Goal: Task Accomplishment & Management: Manage account settings

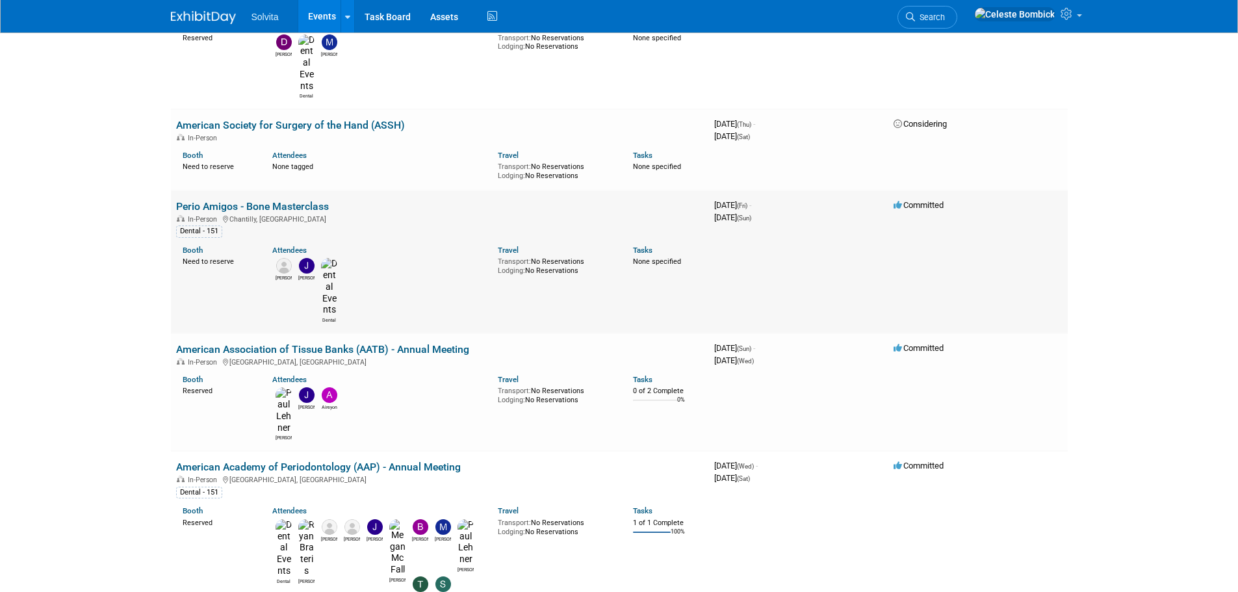
scroll to position [325, 0]
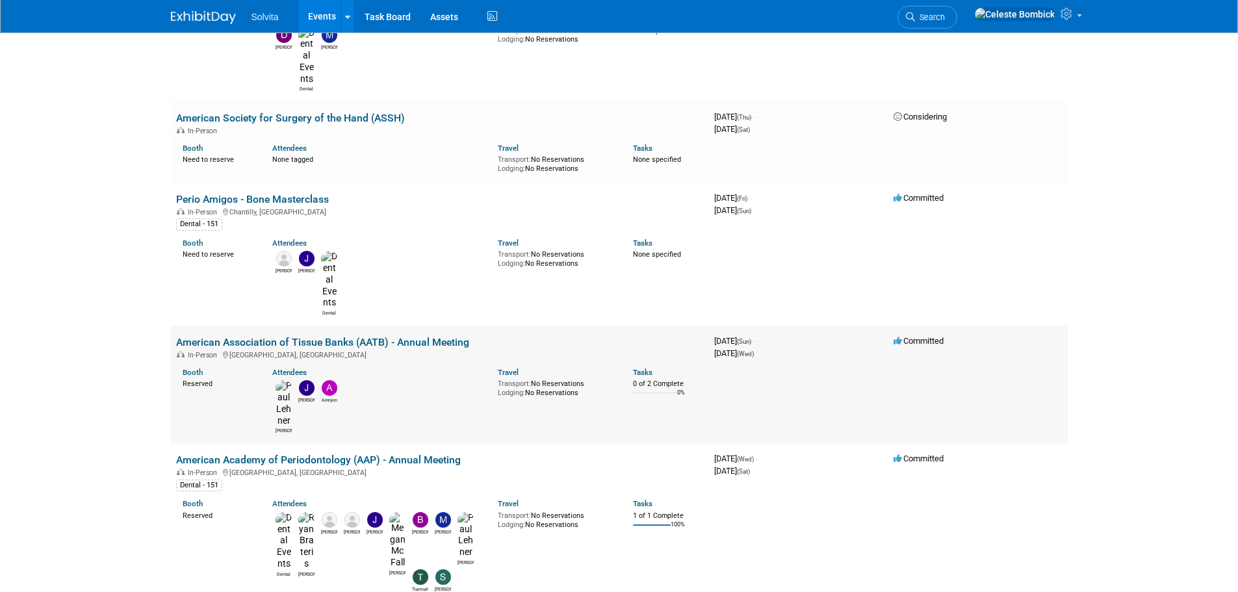
click at [253, 336] on link "American Association of Tissue Banks (AATB) - Annual Meeting" at bounding box center [322, 342] width 293 height 12
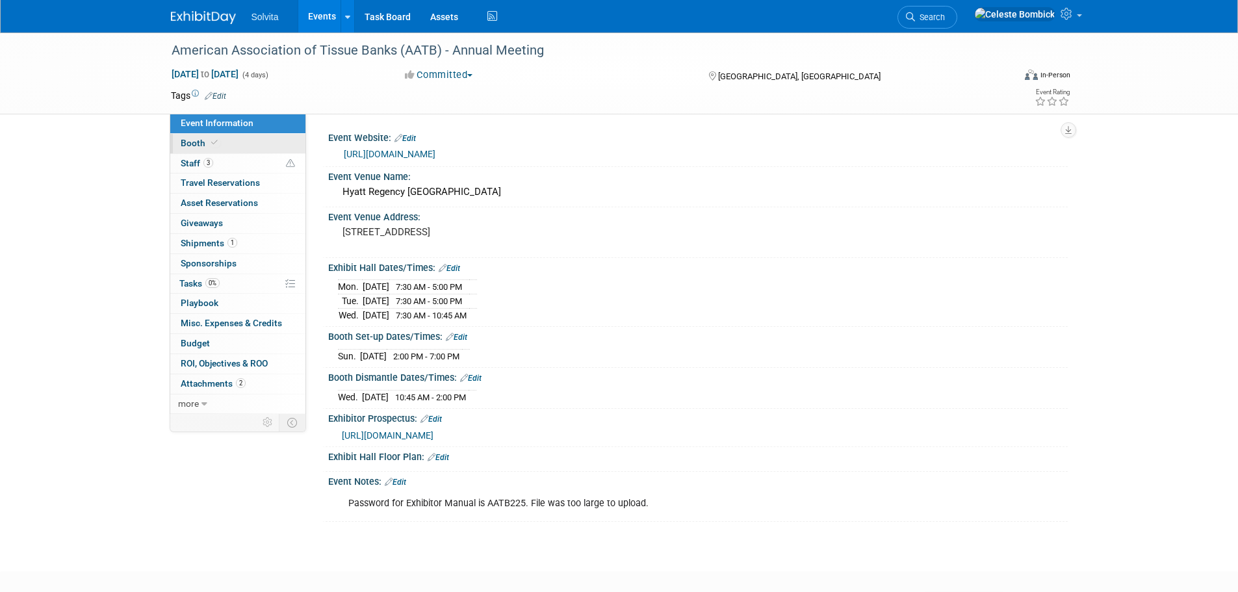
click at [209, 148] on link "Booth" at bounding box center [237, 143] width 135 height 19
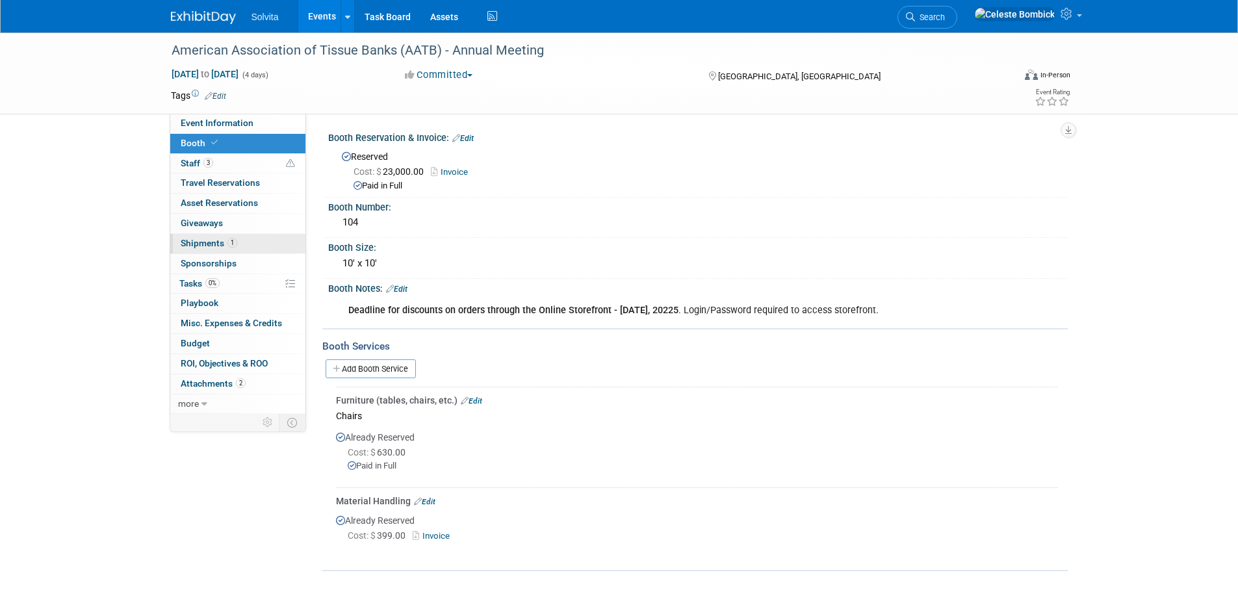
click at [207, 250] on link "1 Shipments 1" at bounding box center [237, 243] width 135 height 19
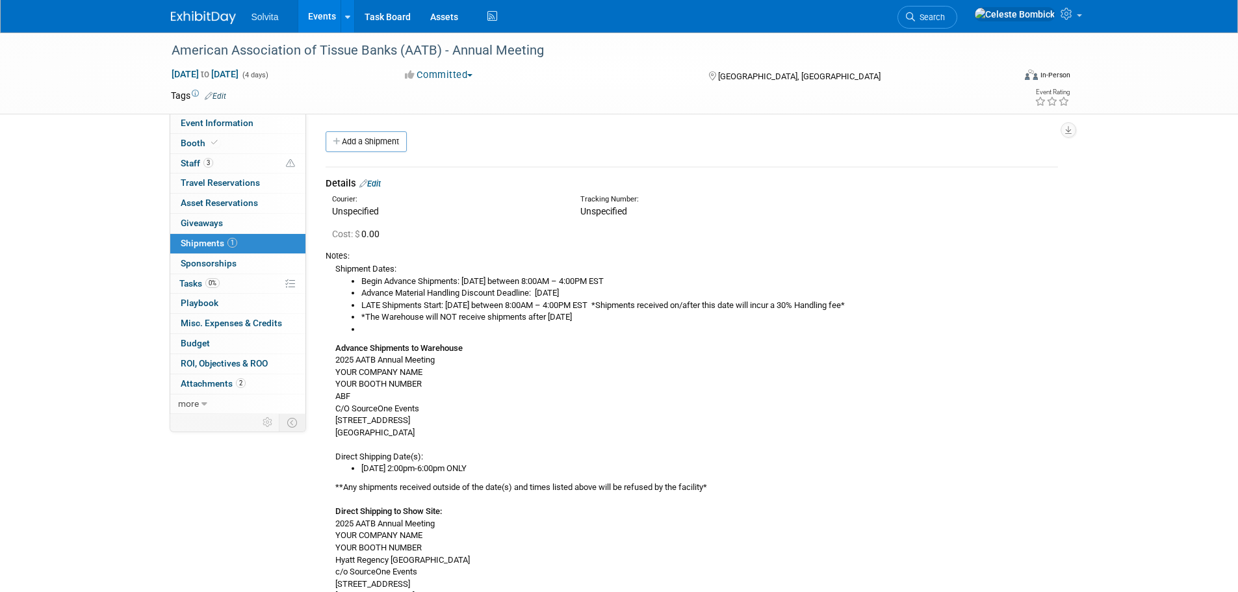
click at [335, 350] on b "Advance Shipments to Warehouse" at bounding box center [398, 348] width 127 height 10
click at [334, 347] on div "Shipment Dates: Begin Advance Shipments: [DATE] between 8:00AM – 4:00PM EST Adv…" at bounding box center [692, 474] width 732 height 425
drag, startPoint x: 334, startPoint y: 347, endPoint x: 428, endPoint y: 430, distance: 125.7
click at [428, 430] on div "Shipment Dates: Begin Advance Shipments: [DATE] between 8:00AM – 4:00PM EST Adv…" at bounding box center [692, 474] width 732 height 425
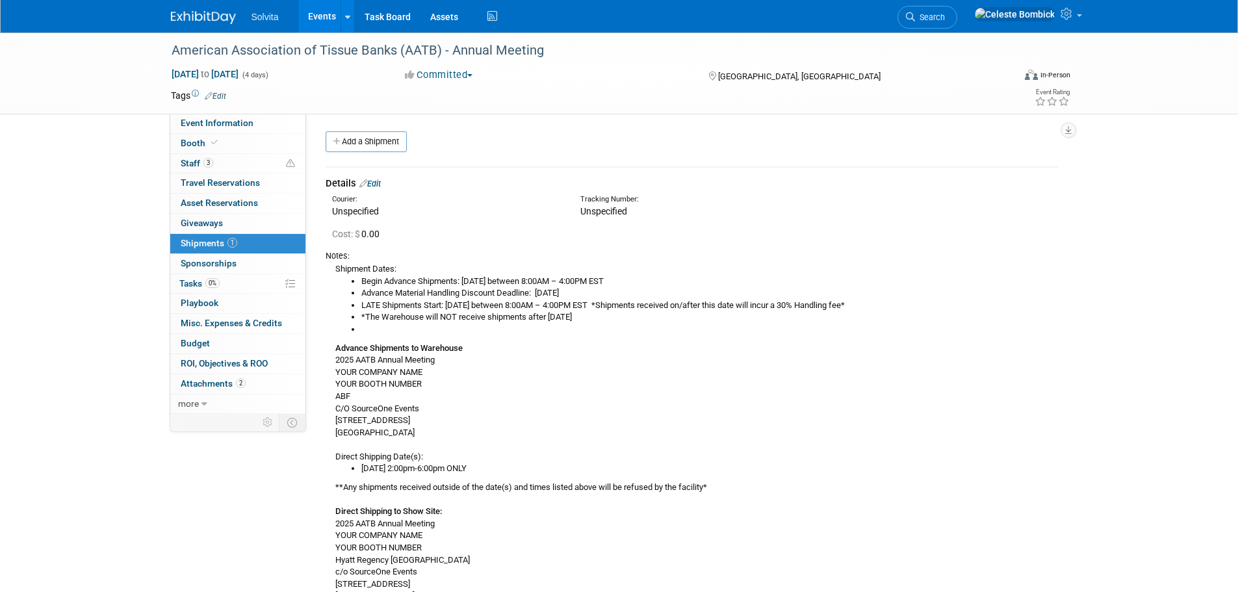
copy div "Advance Shipments to Warehouse 2025 AATB Annual Meeting YOUR COMPANY NAME YOUR …"
click at [226, 125] on span "Event Information" at bounding box center [217, 123] width 73 height 10
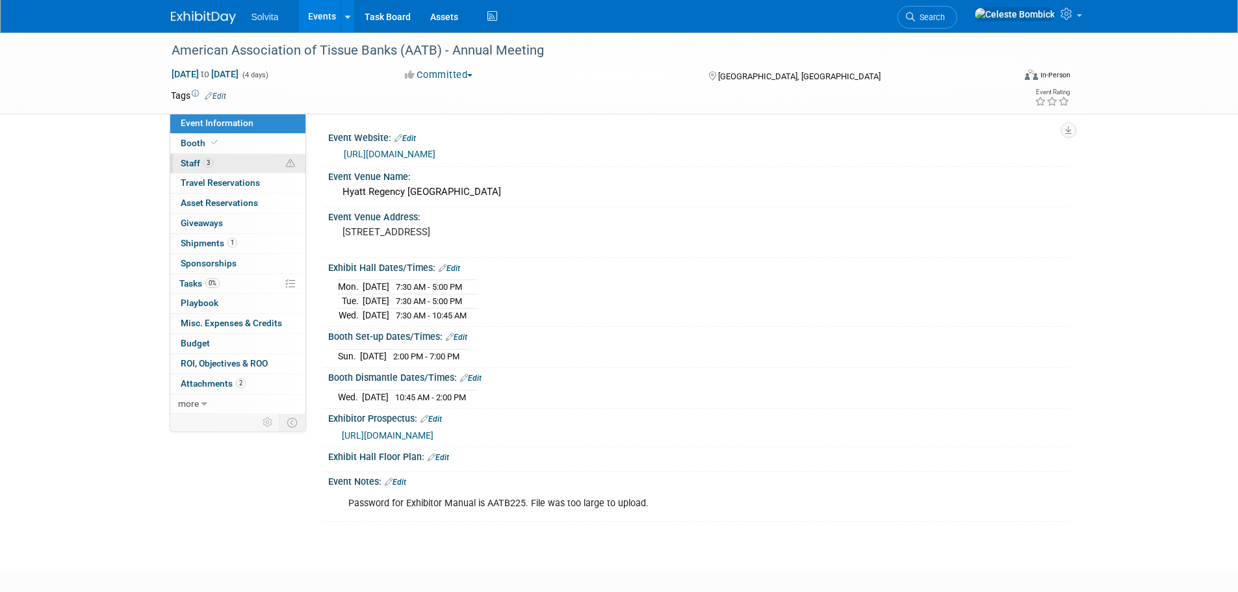
click at [202, 154] on link "3 Staff 3" at bounding box center [237, 163] width 135 height 19
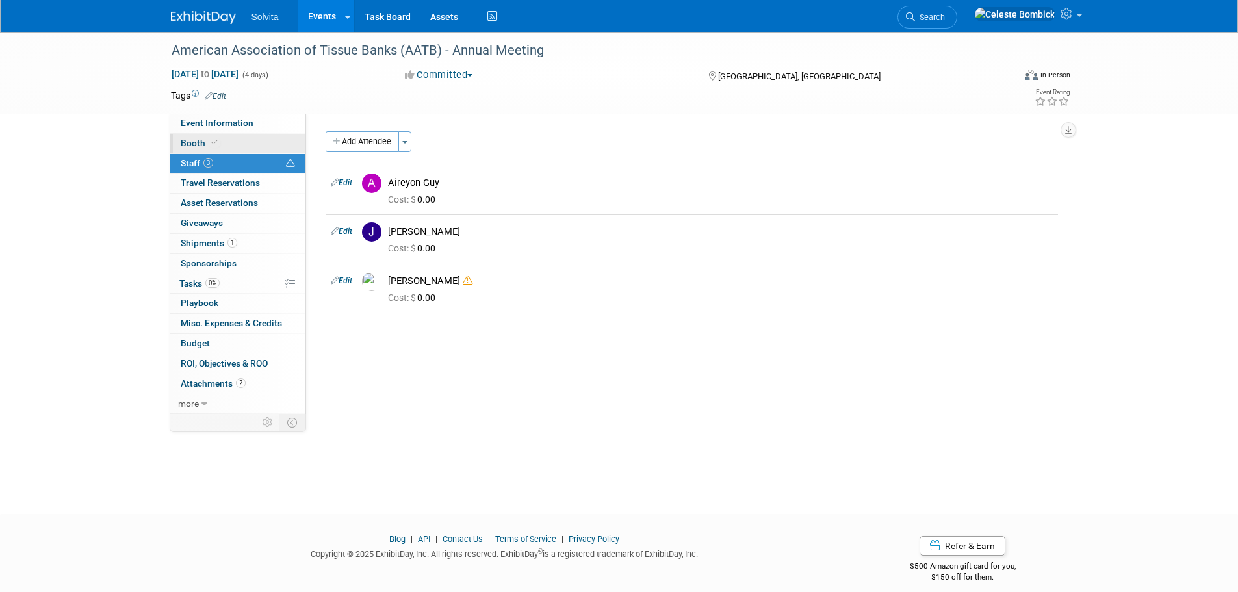
click at [194, 140] on span "Booth" at bounding box center [201, 143] width 40 height 10
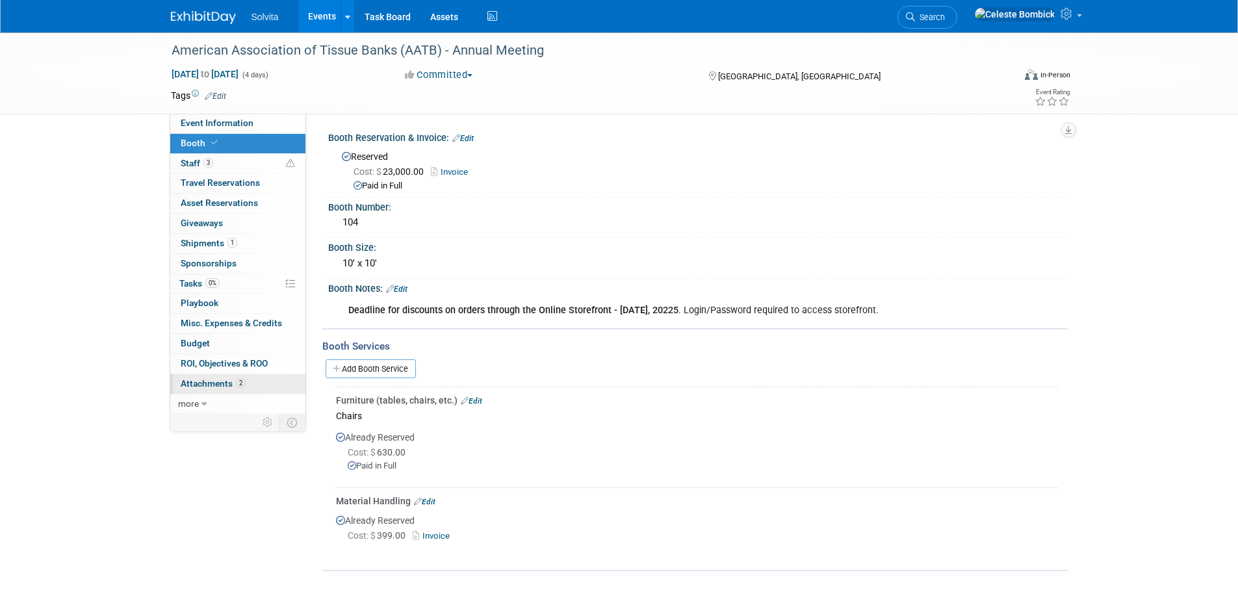
click at [211, 379] on span "Attachments 2" at bounding box center [213, 383] width 65 height 10
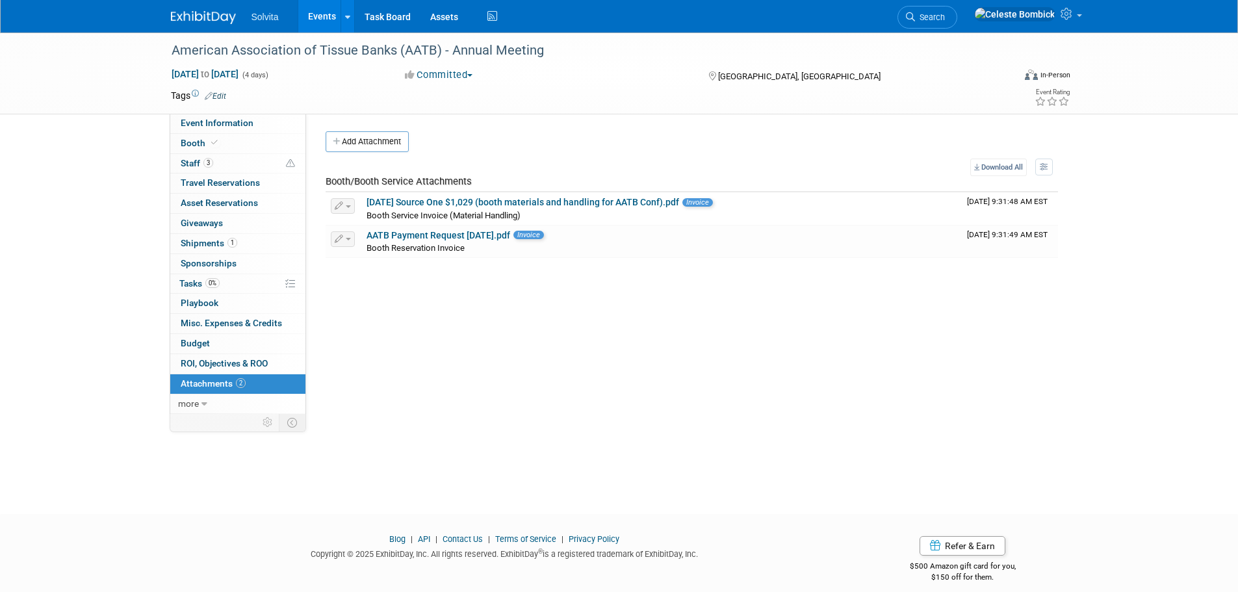
click at [169, 18] on div "Solvita Events Add Event Bulk Upload Events Shareable Event Boards Recently Vie…" at bounding box center [619, 16] width 916 height 32
click at [223, 14] on img at bounding box center [203, 17] width 65 height 13
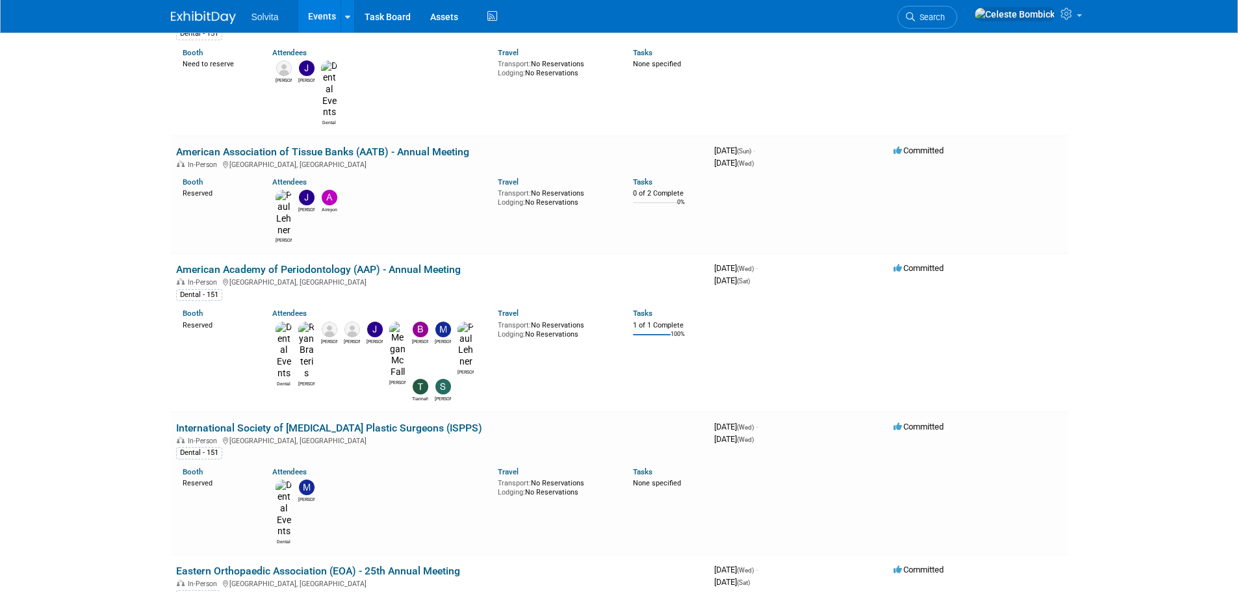
scroll to position [520, 0]
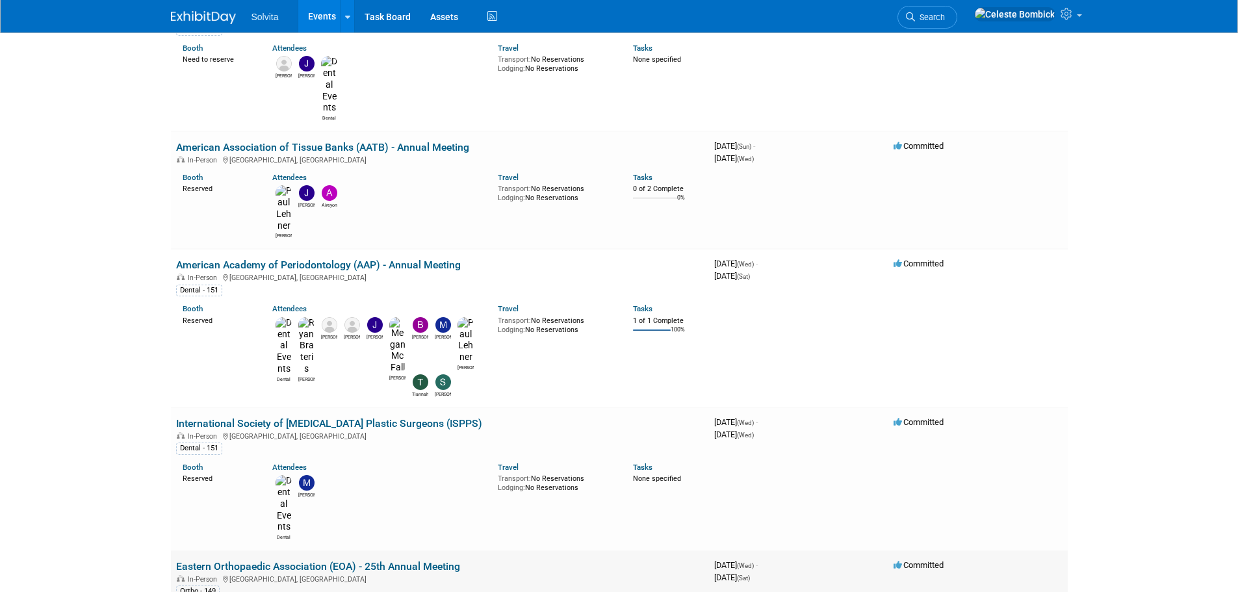
click at [267, 560] on link "Eastern Orthopaedic Association (EOA) - 25th Annual Meeting" at bounding box center [318, 566] width 284 height 12
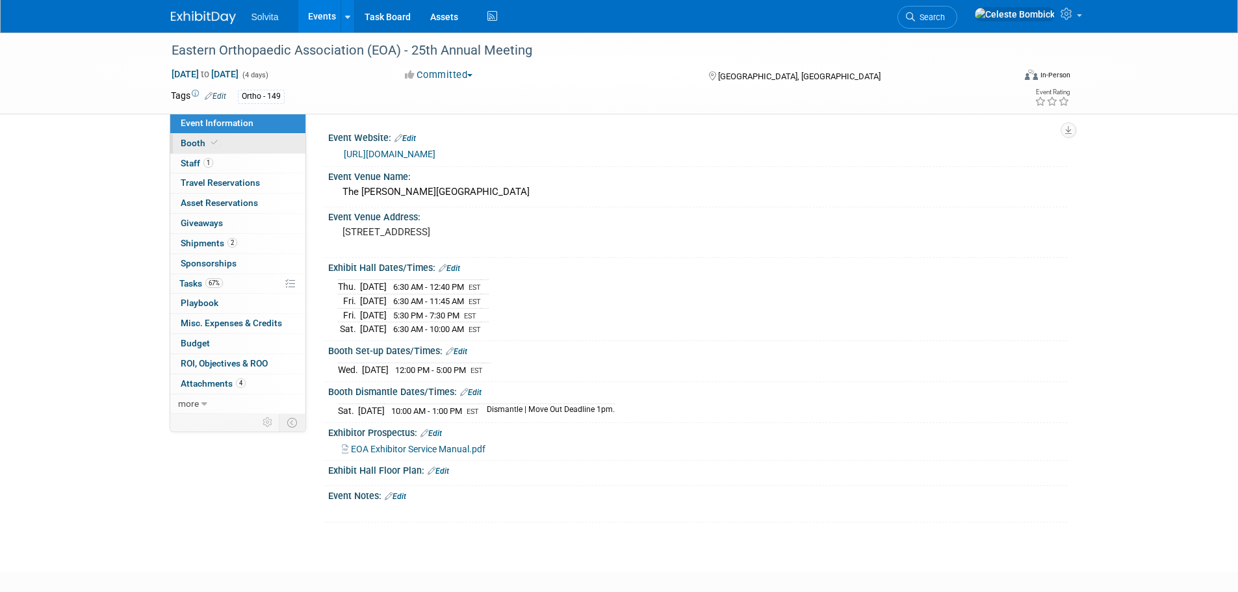
click at [191, 139] on span "Booth" at bounding box center [201, 143] width 40 height 10
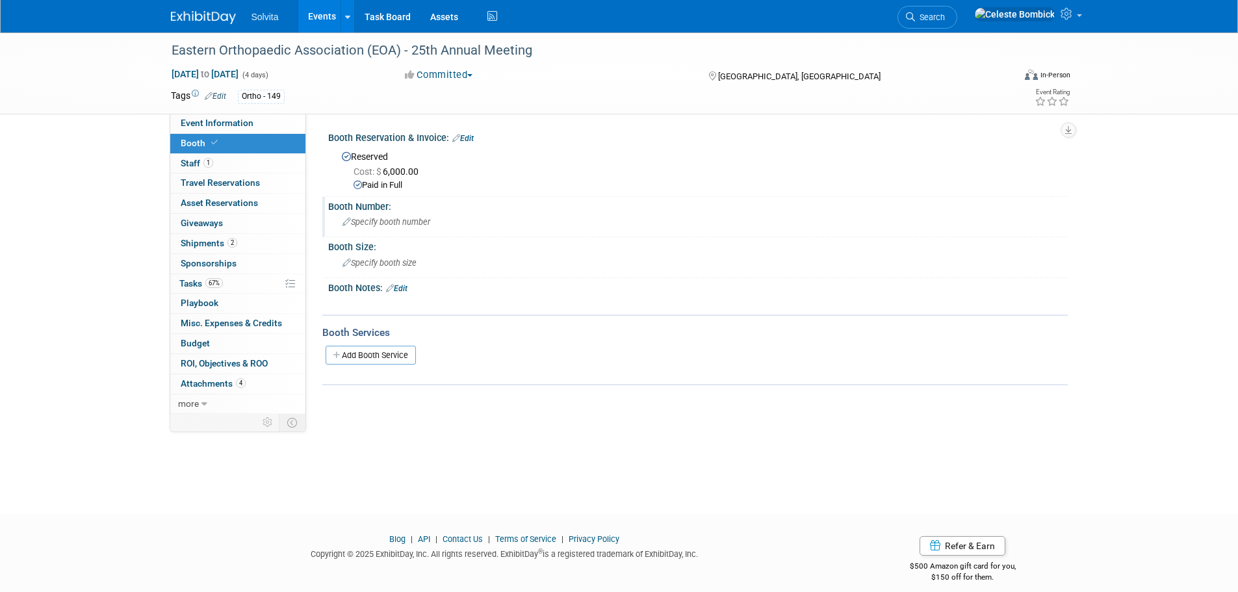
click at [365, 227] on div "Specify booth number" at bounding box center [698, 222] width 720 height 20
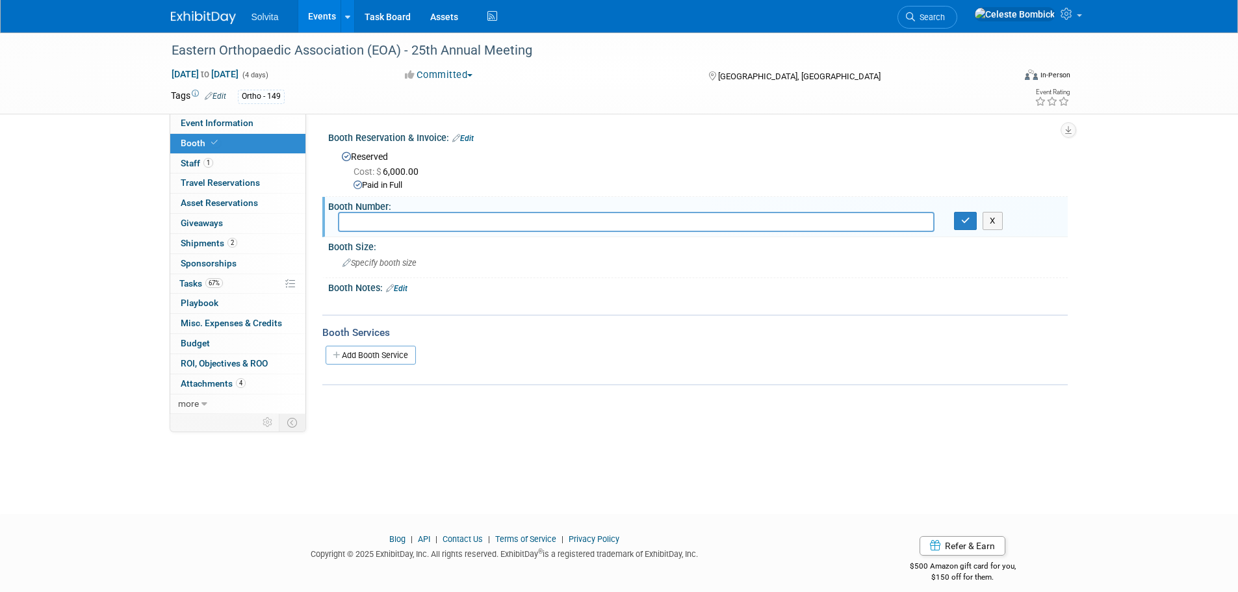
click at [445, 218] on input "text" at bounding box center [636, 222] width 597 height 20
type input "27"
click at [456, 258] on div "Specify booth size" at bounding box center [698, 263] width 720 height 20
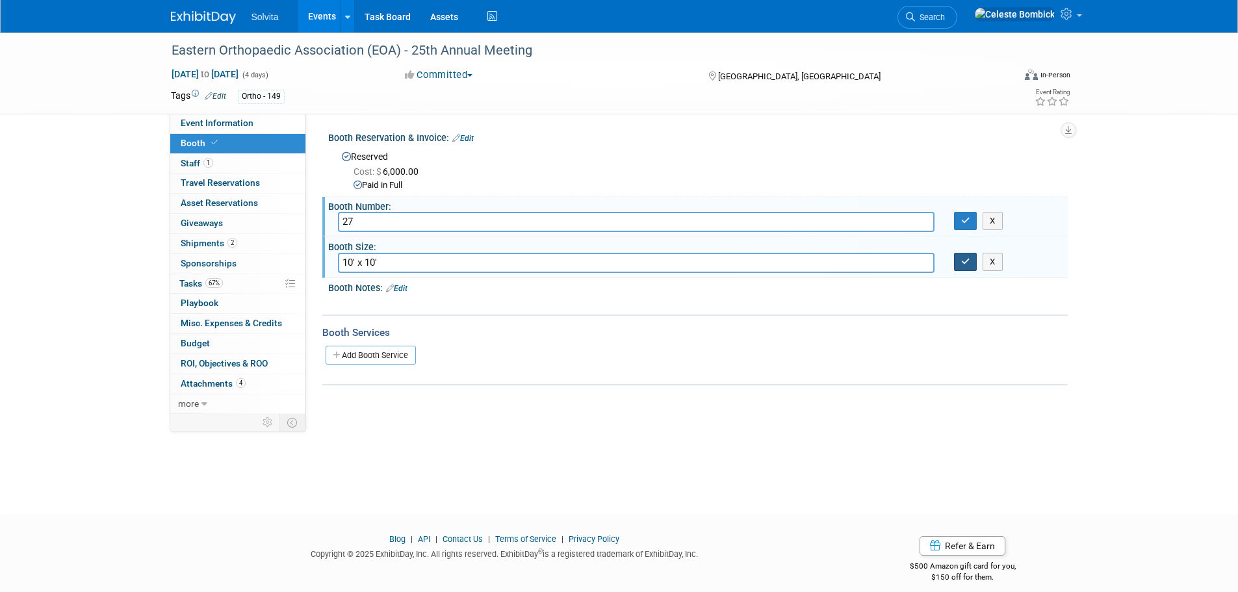
type input "10' x 10'"
click at [961, 261] on icon "button" at bounding box center [965, 261] width 9 height 8
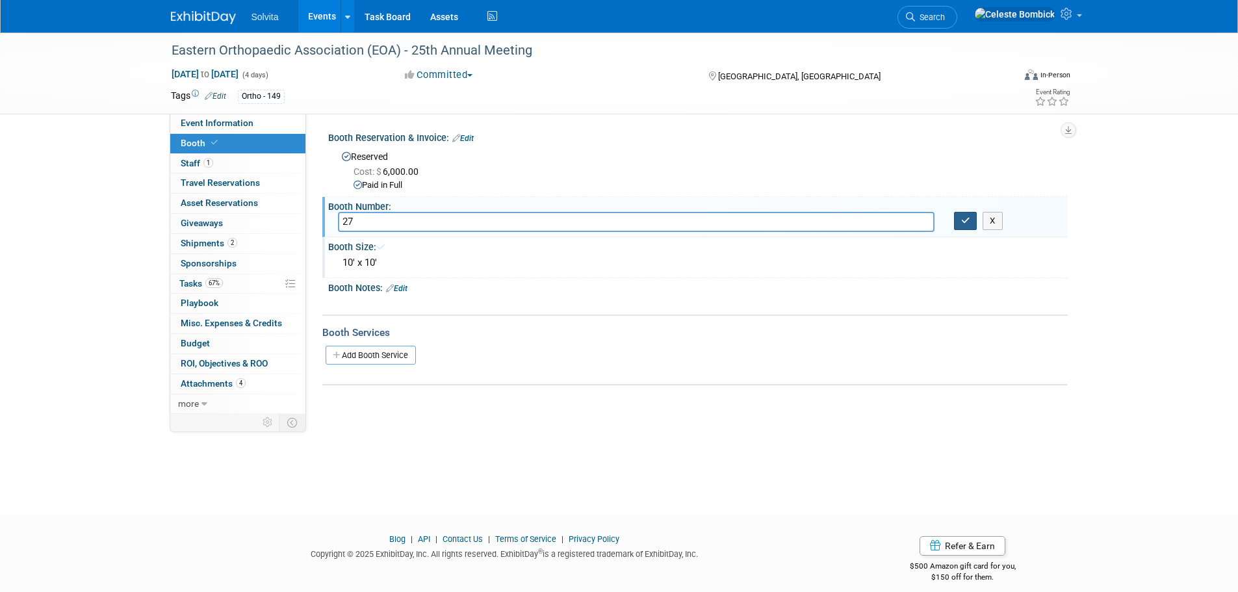
click at [964, 217] on icon "button" at bounding box center [965, 220] width 9 height 8
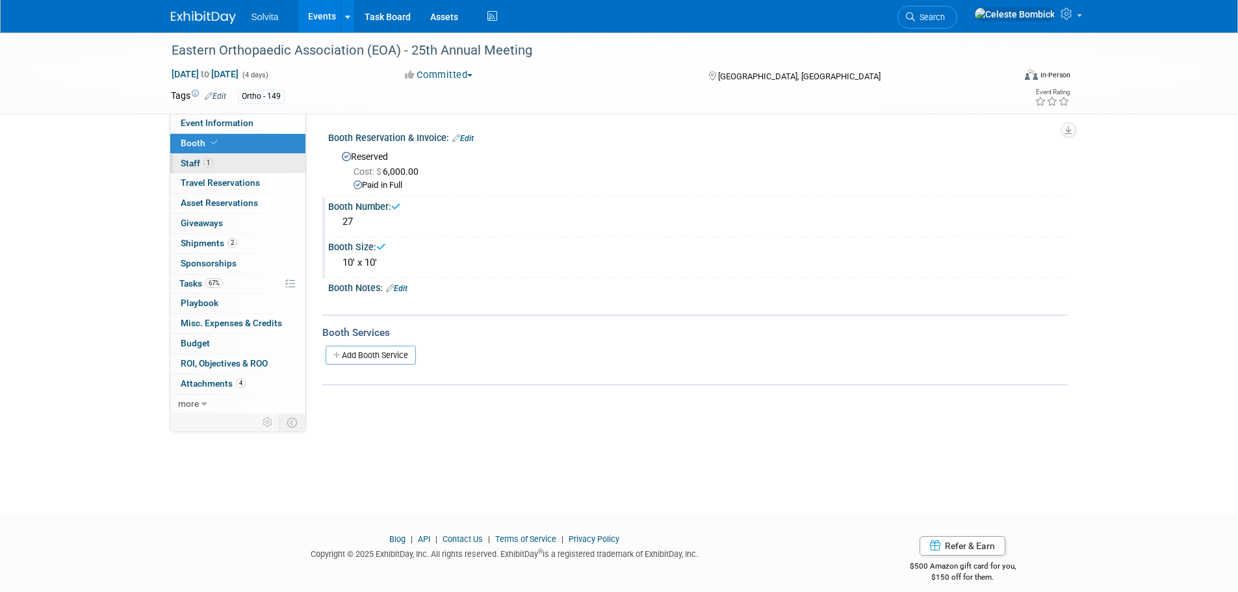
click at [192, 156] on link "1 Staff 1" at bounding box center [237, 163] width 135 height 19
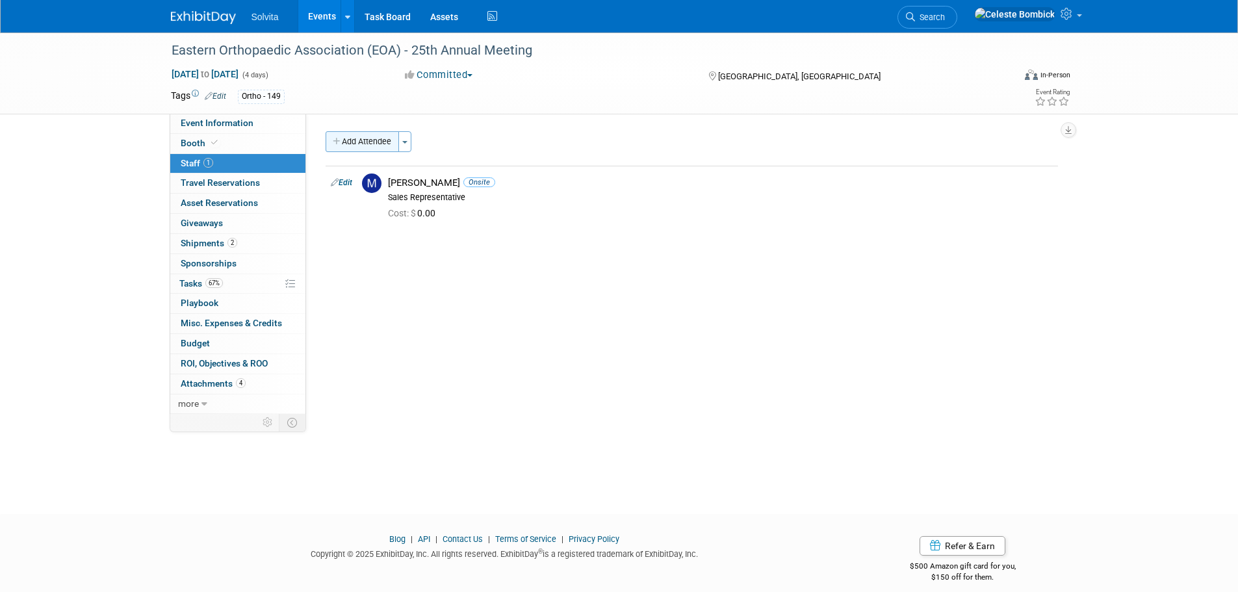
click at [357, 147] on button "Add Attendee" at bounding box center [362, 141] width 73 height 21
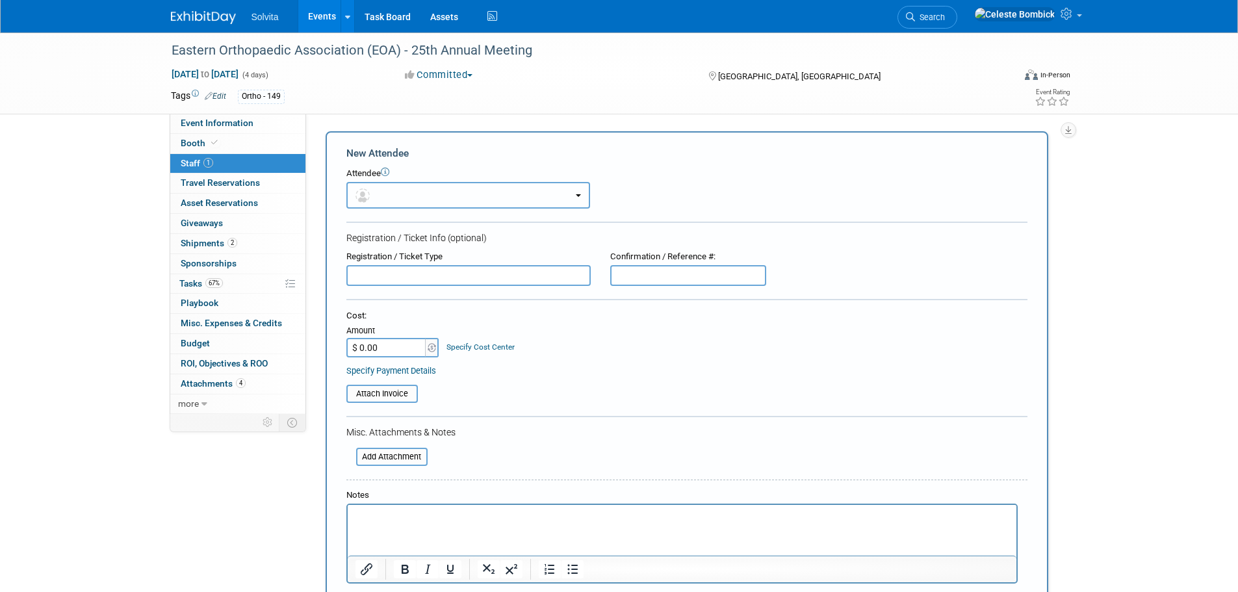
click at [440, 204] on button "button" at bounding box center [468, 195] width 244 height 27
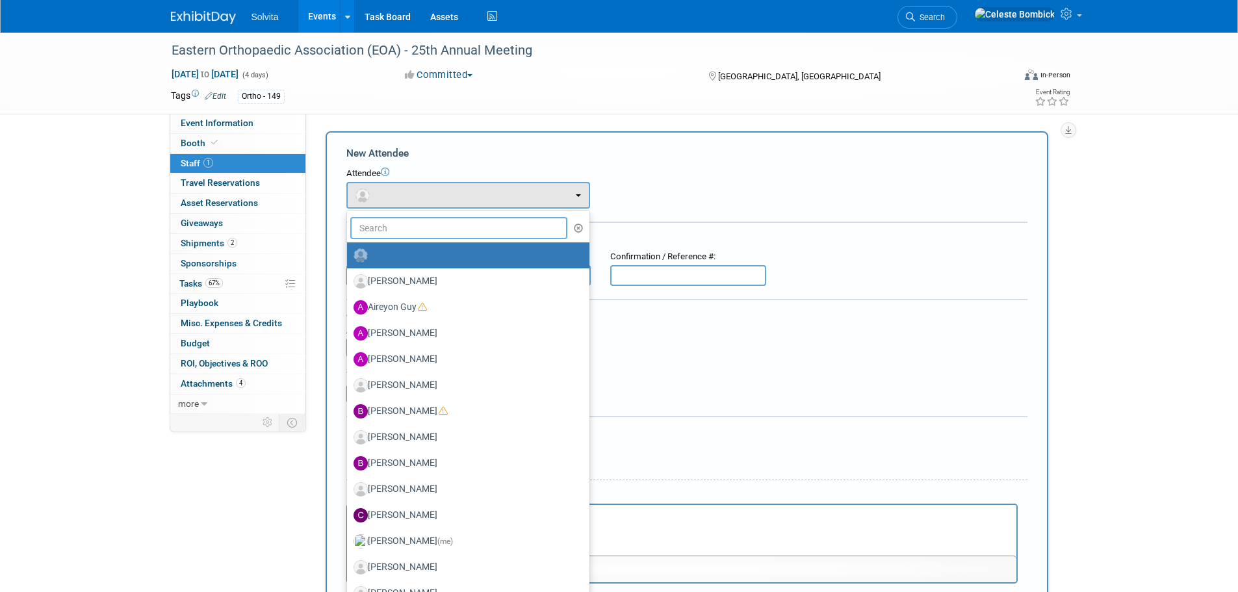
click at [434, 229] on input "text" at bounding box center [459, 228] width 218 height 22
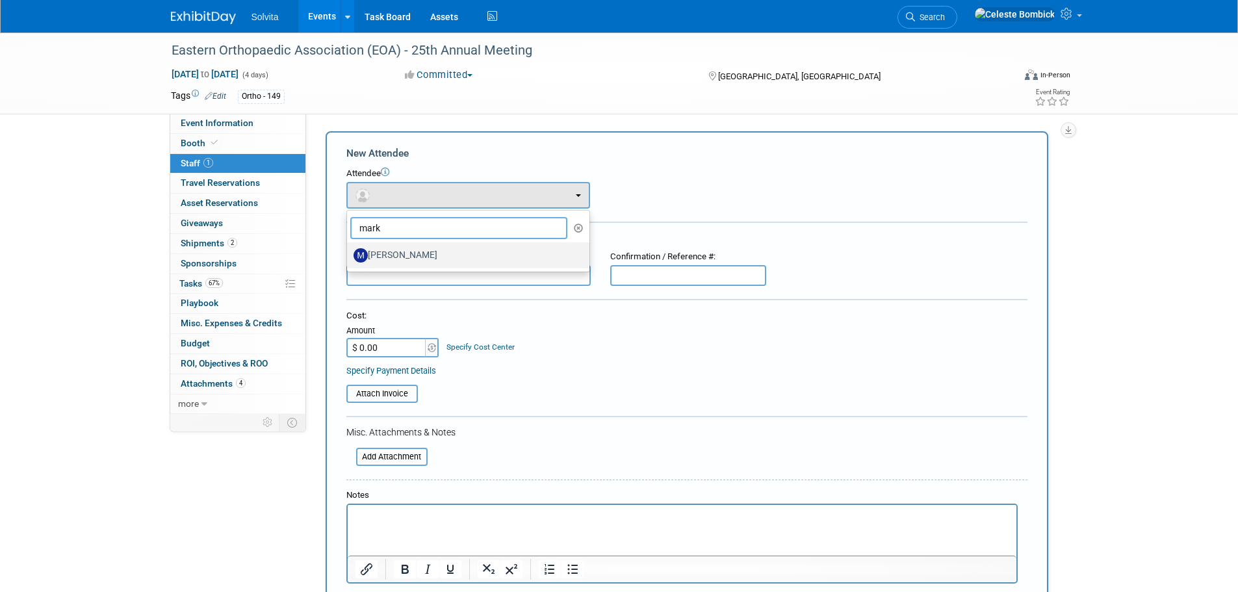
type input "mark"
click at [401, 259] on label "[PERSON_NAME]" at bounding box center [464, 255] width 223 height 21
click at [349, 258] on input "[PERSON_NAME]" at bounding box center [344, 254] width 8 height 8
select select "af5e440e-a4b8-4b3b-ba0f-0948f43e1745"
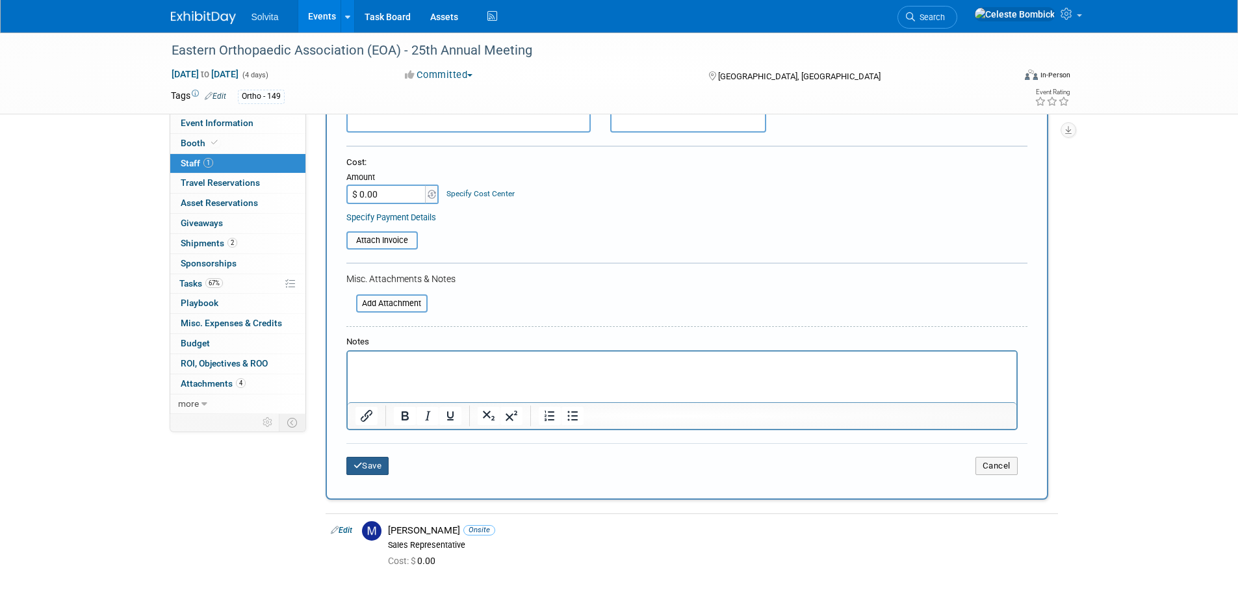
click at [367, 465] on button "Save" at bounding box center [367, 466] width 43 height 18
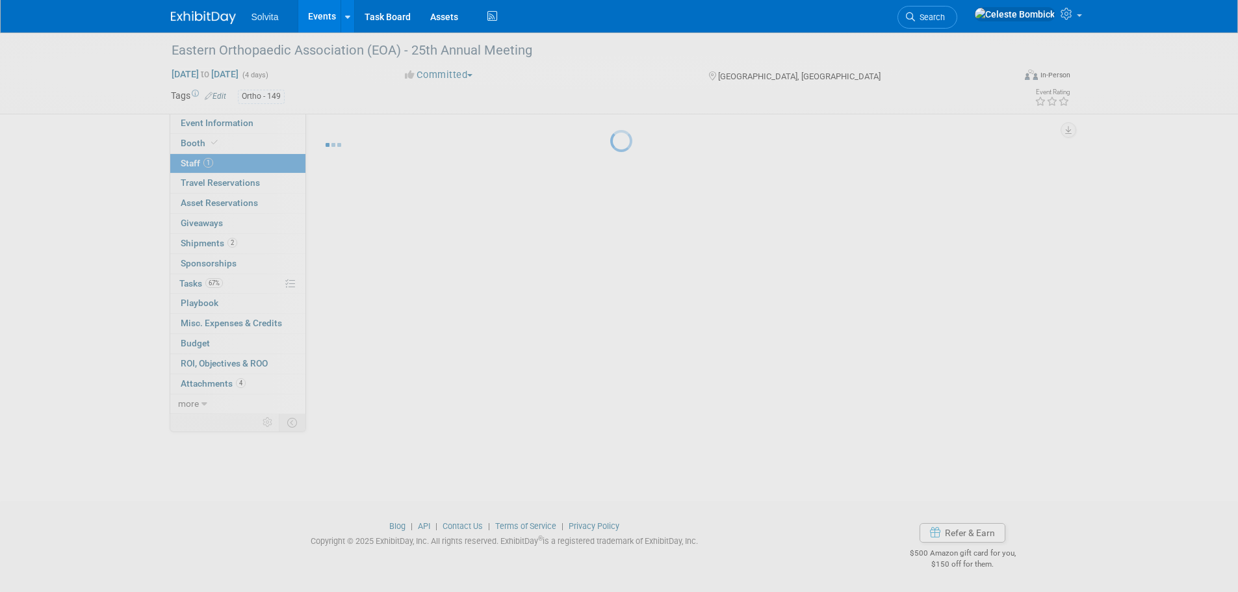
scroll to position [13, 0]
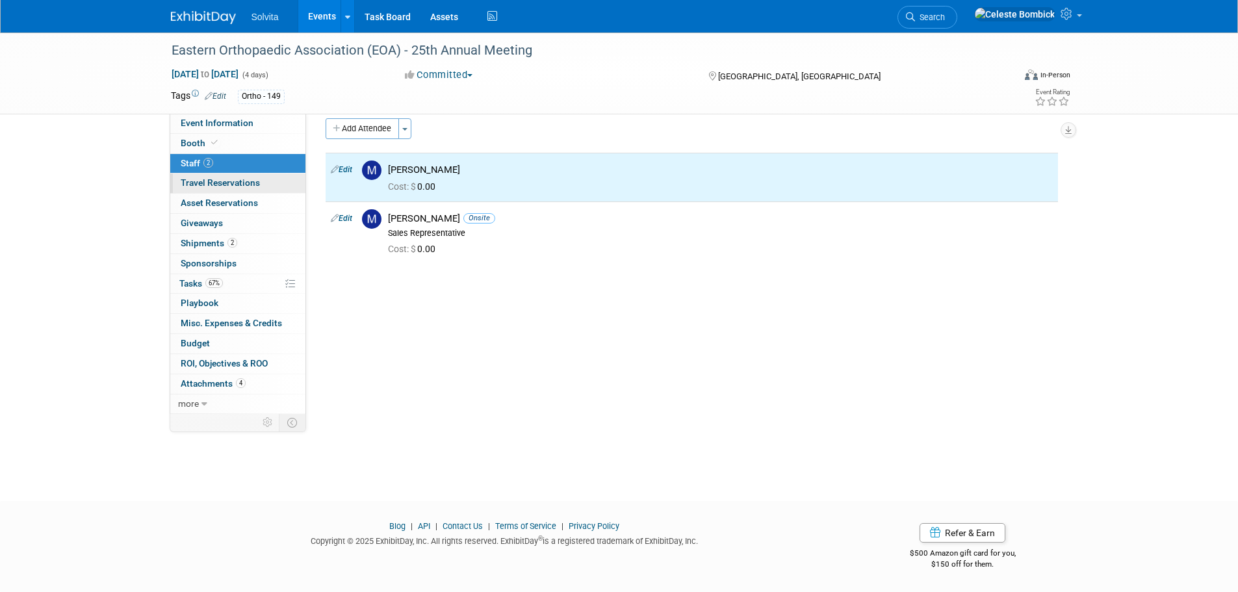
click at [193, 179] on span "Travel Reservations 0" at bounding box center [220, 182] width 79 height 10
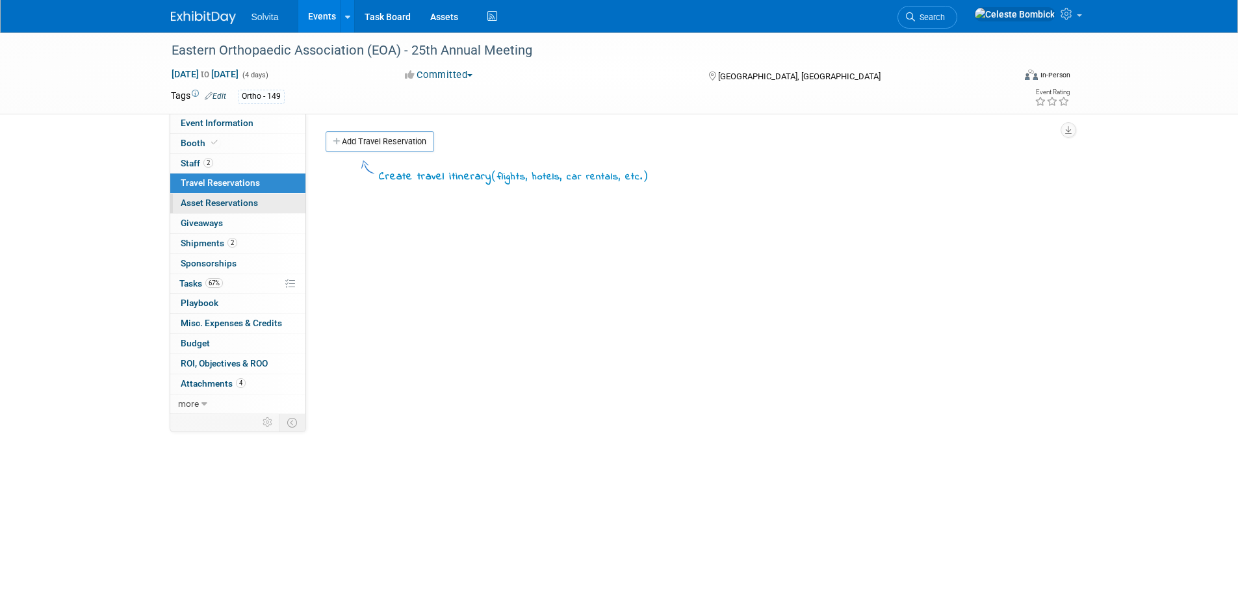
click at [204, 211] on link "0 Asset Reservations 0" at bounding box center [237, 203] width 135 height 19
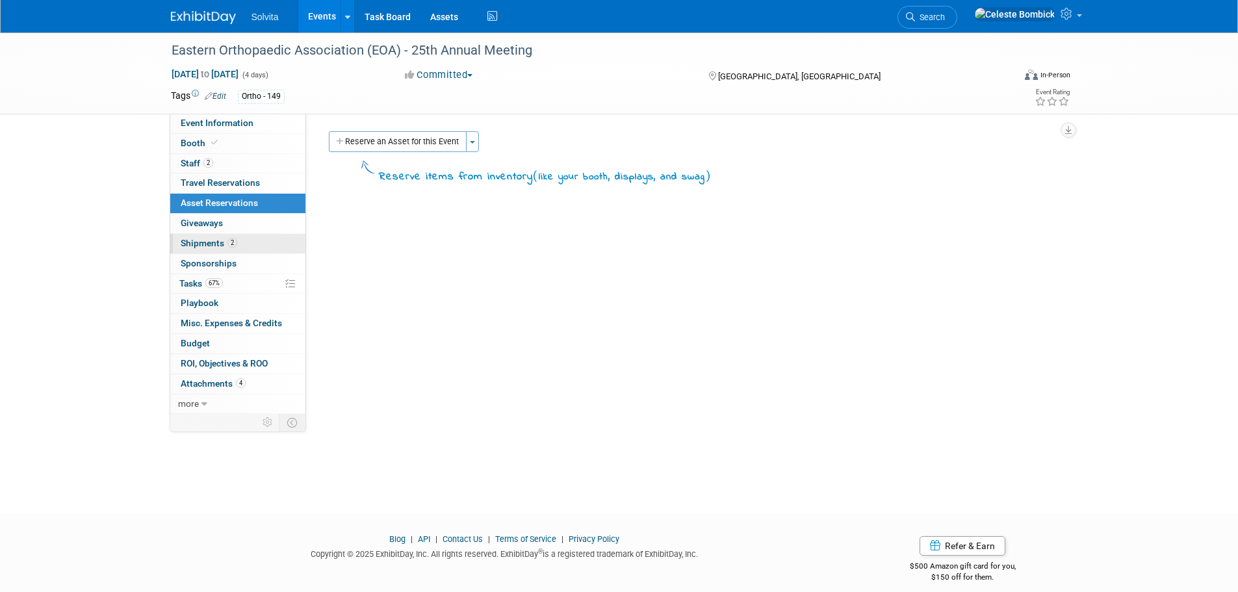
click at [204, 246] on span "Shipments 2" at bounding box center [209, 243] width 57 height 10
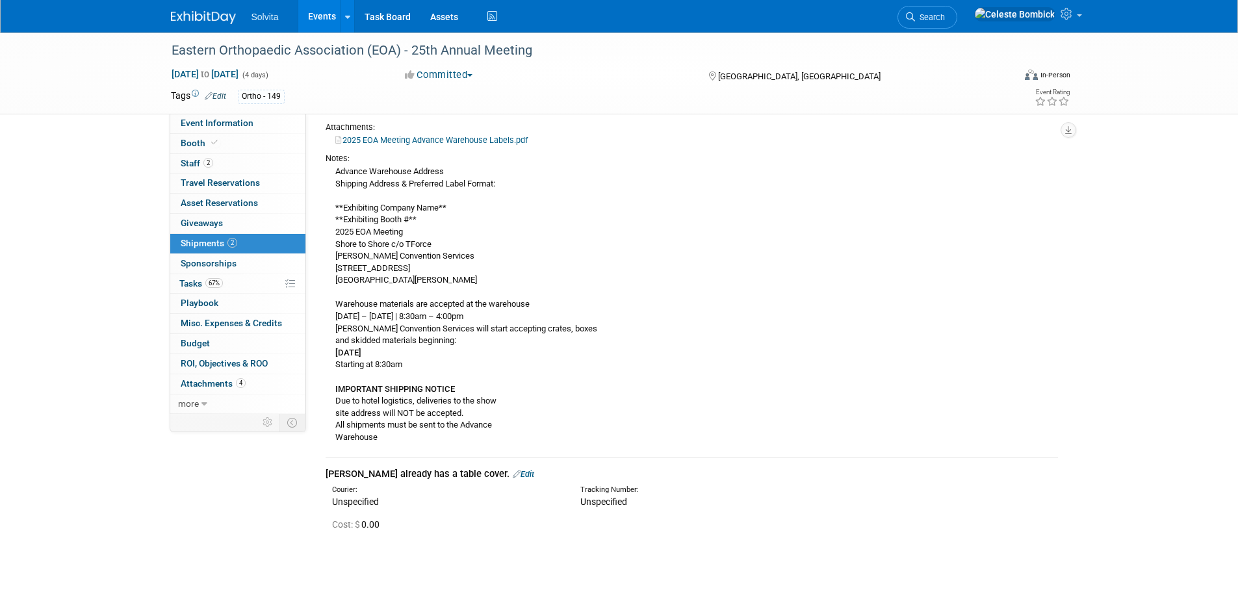
scroll to position [130, 0]
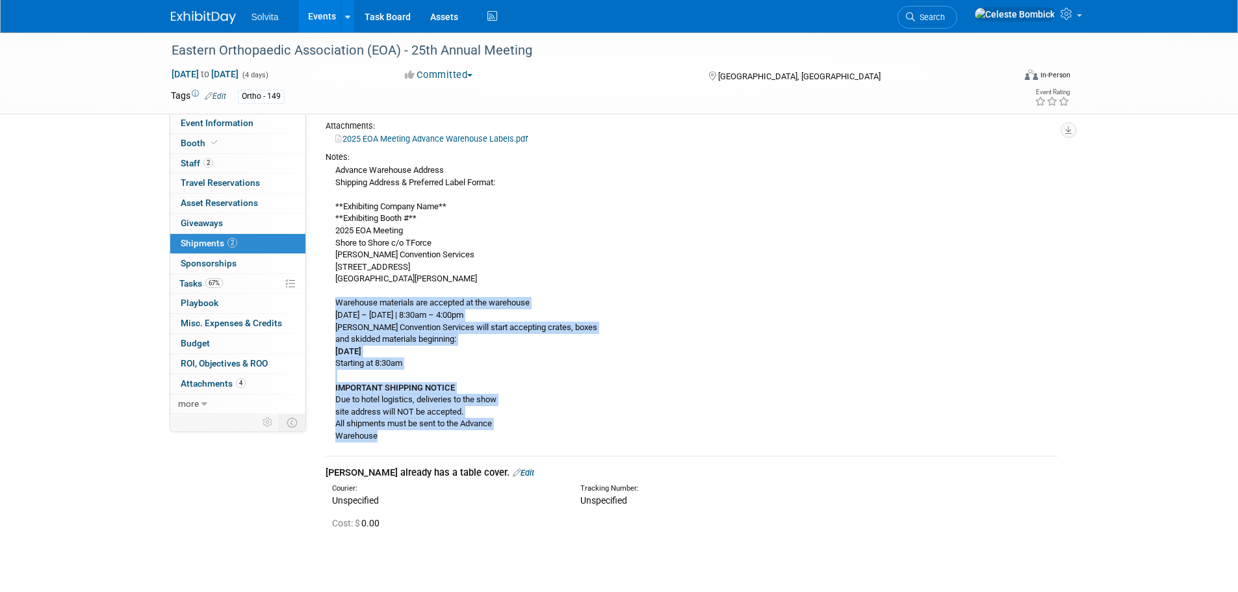
drag, startPoint x: 337, startPoint y: 298, endPoint x: 411, endPoint y: 443, distance: 162.7
click at [411, 443] on div "Notes: Advance Warehouse Address Shipping Address & Preferred Label Format: **E…" at bounding box center [692, 296] width 732 height 302
click at [418, 450] on td "Shipping Label Instructions Edit Courier: Unspecified Tracking Number: Cost: $ …" at bounding box center [692, 246] width 732 height 418
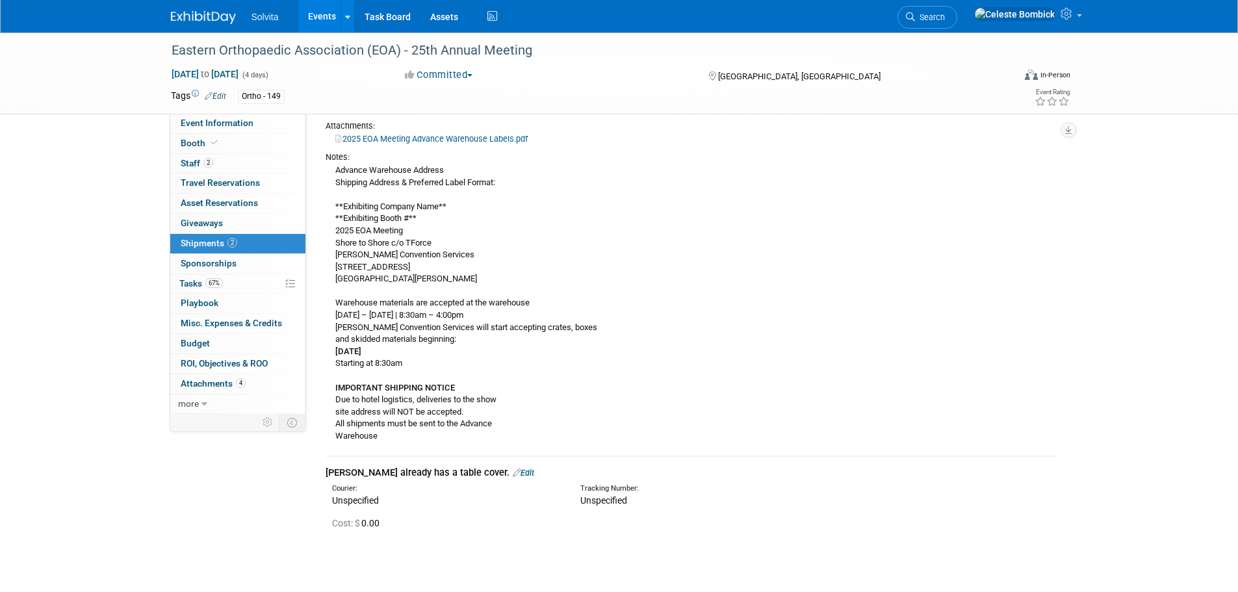
click at [354, 464] on td "Matthew already has a table cover. Edit Courier: Unspecified Tracking Number: C…" at bounding box center [692, 499] width 732 height 86
click at [192, 391] on link "4 Attachments 4" at bounding box center [237, 383] width 135 height 19
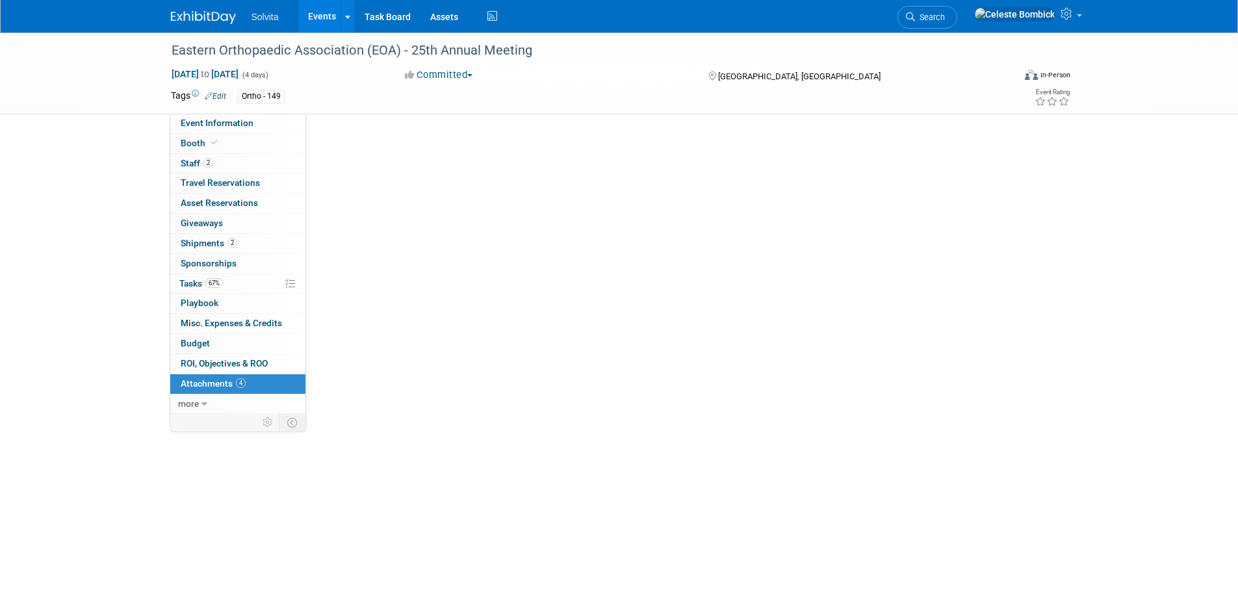
scroll to position [0, 0]
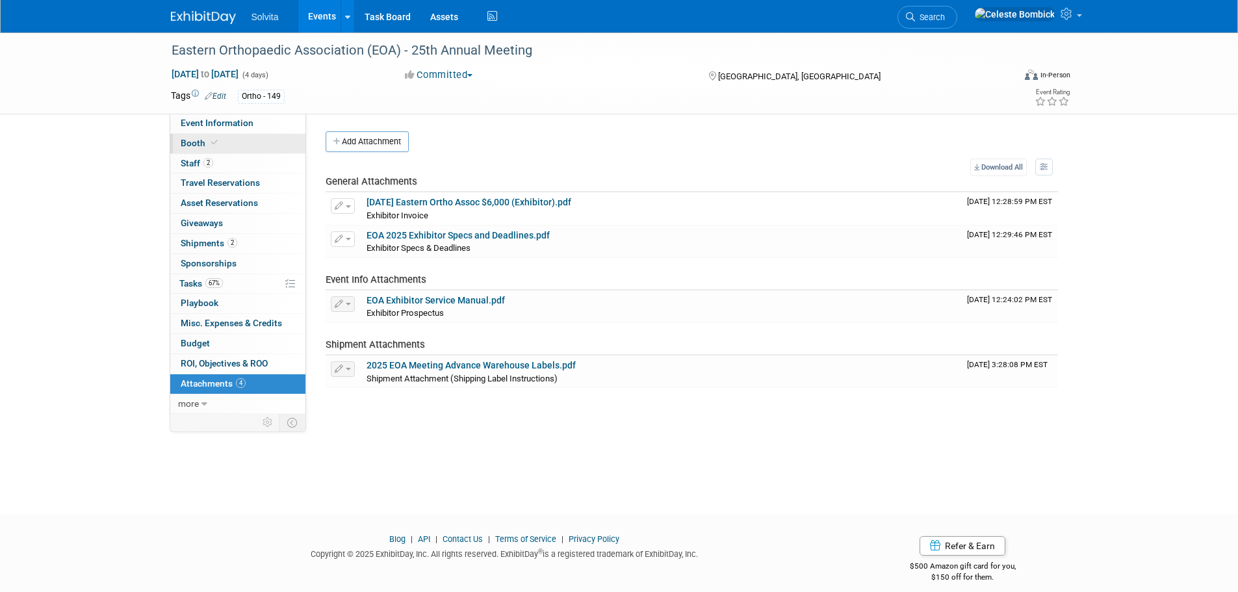
click at [189, 144] on span "Booth" at bounding box center [201, 143] width 40 height 10
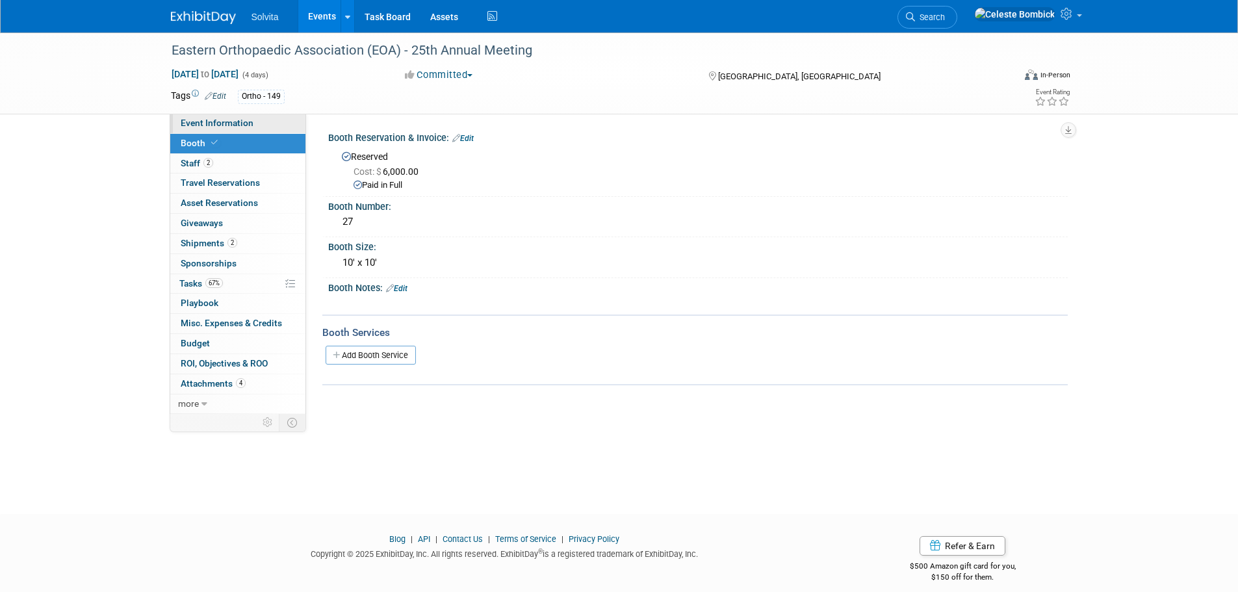
click at [191, 120] on span "Event Information" at bounding box center [217, 123] width 73 height 10
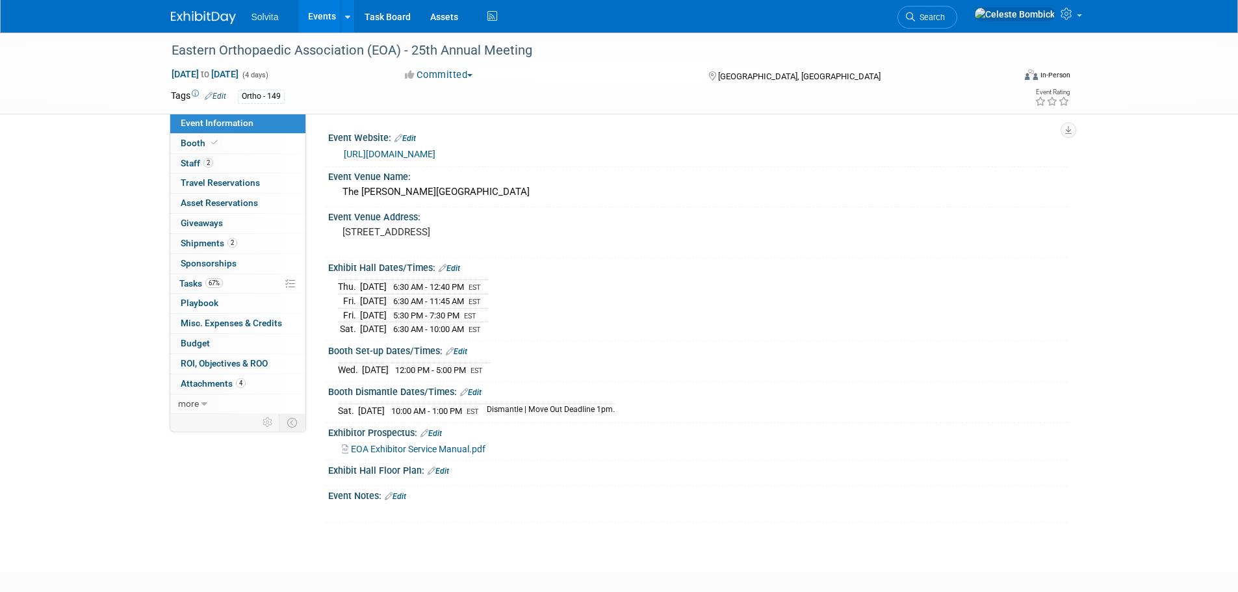
click at [438, 469] on link "Edit" at bounding box center [438, 471] width 21 height 9
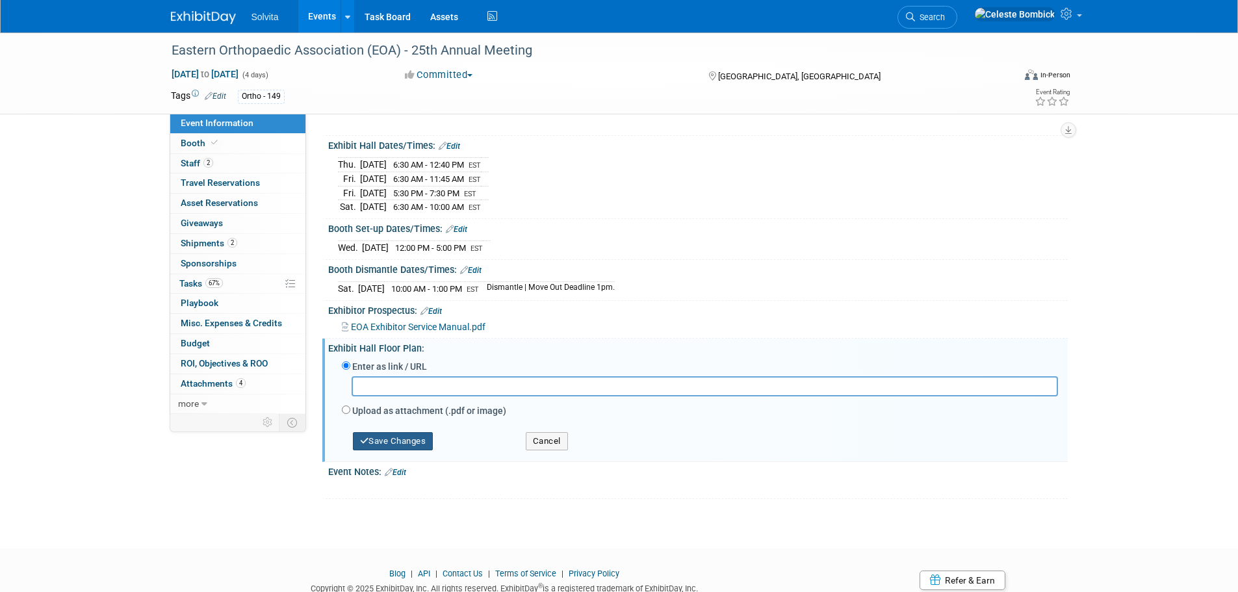
scroll to position [130, 0]
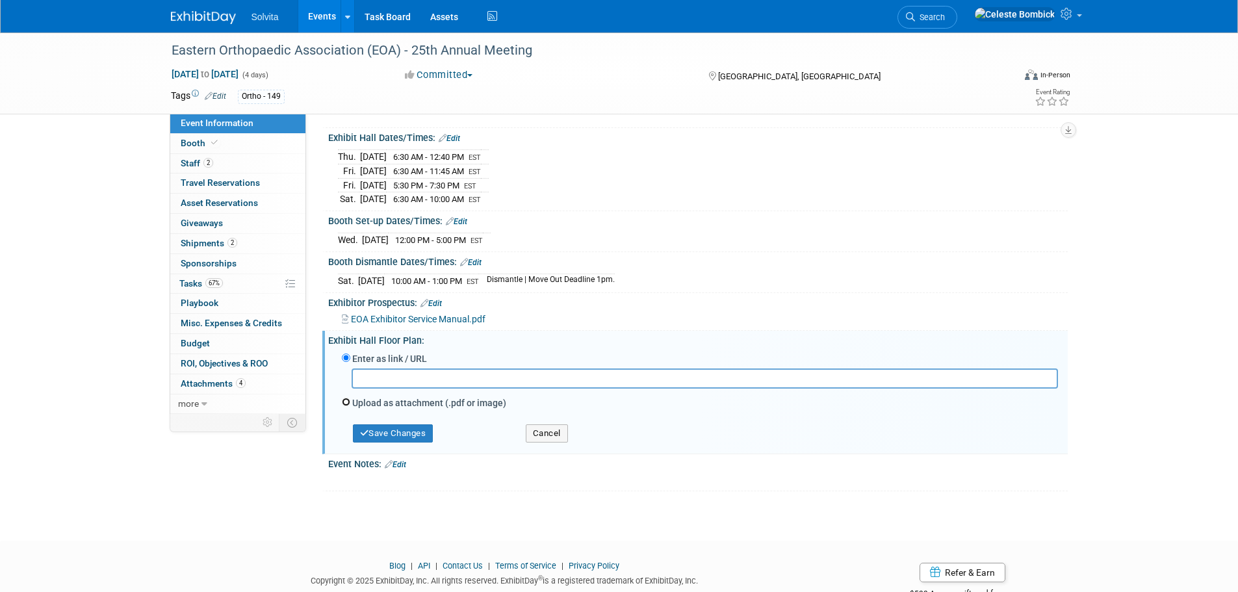
click at [347, 400] on input "Upload as attachment (.pdf or image)" at bounding box center [346, 402] width 8 height 8
radio input "true"
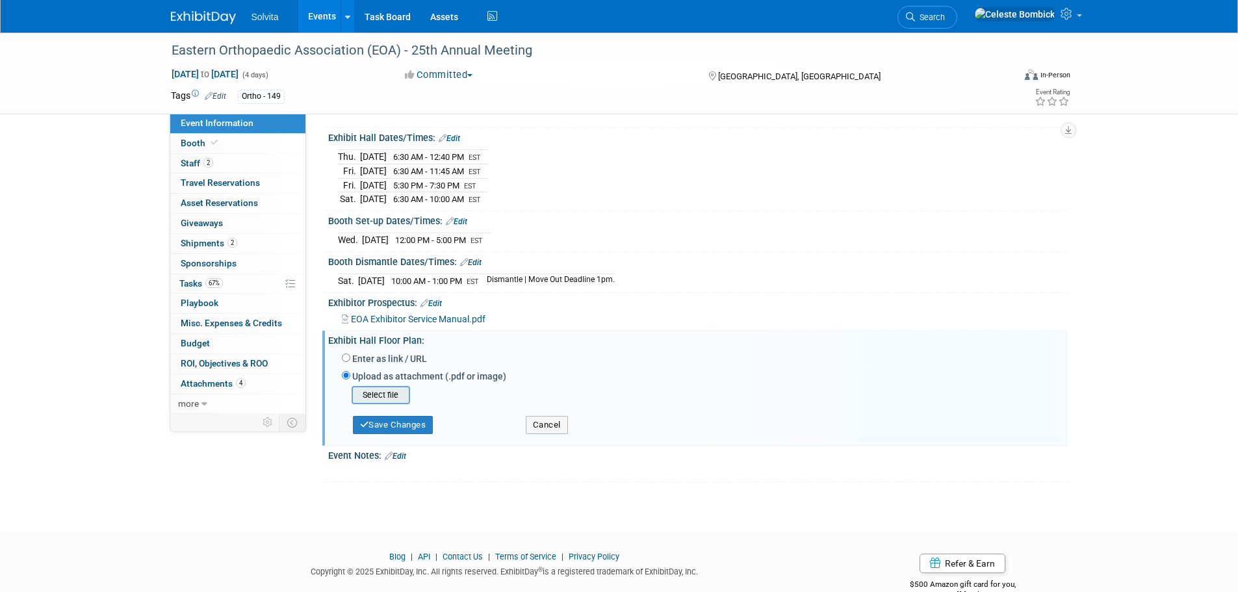
click at [379, 397] on input "file" at bounding box center [331, 395] width 155 height 16
click at [386, 419] on button "Save Changes" at bounding box center [393, 420] width 81 height 18
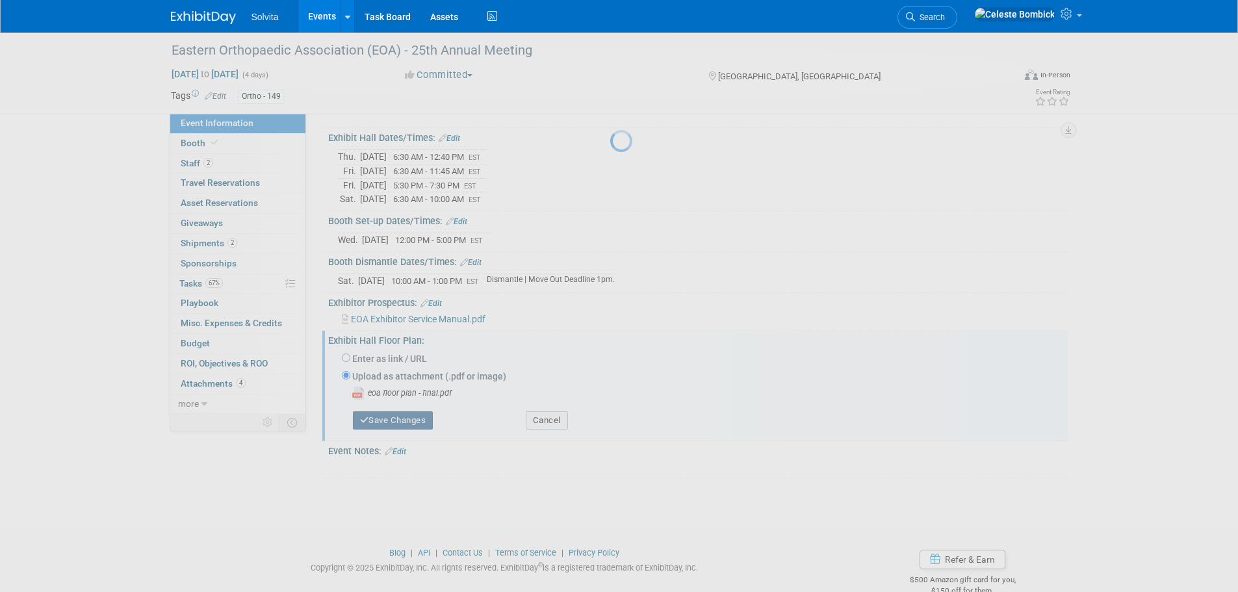
scroll to position [83, 0]
